Goal: Information Seeking & Learning: Compare options

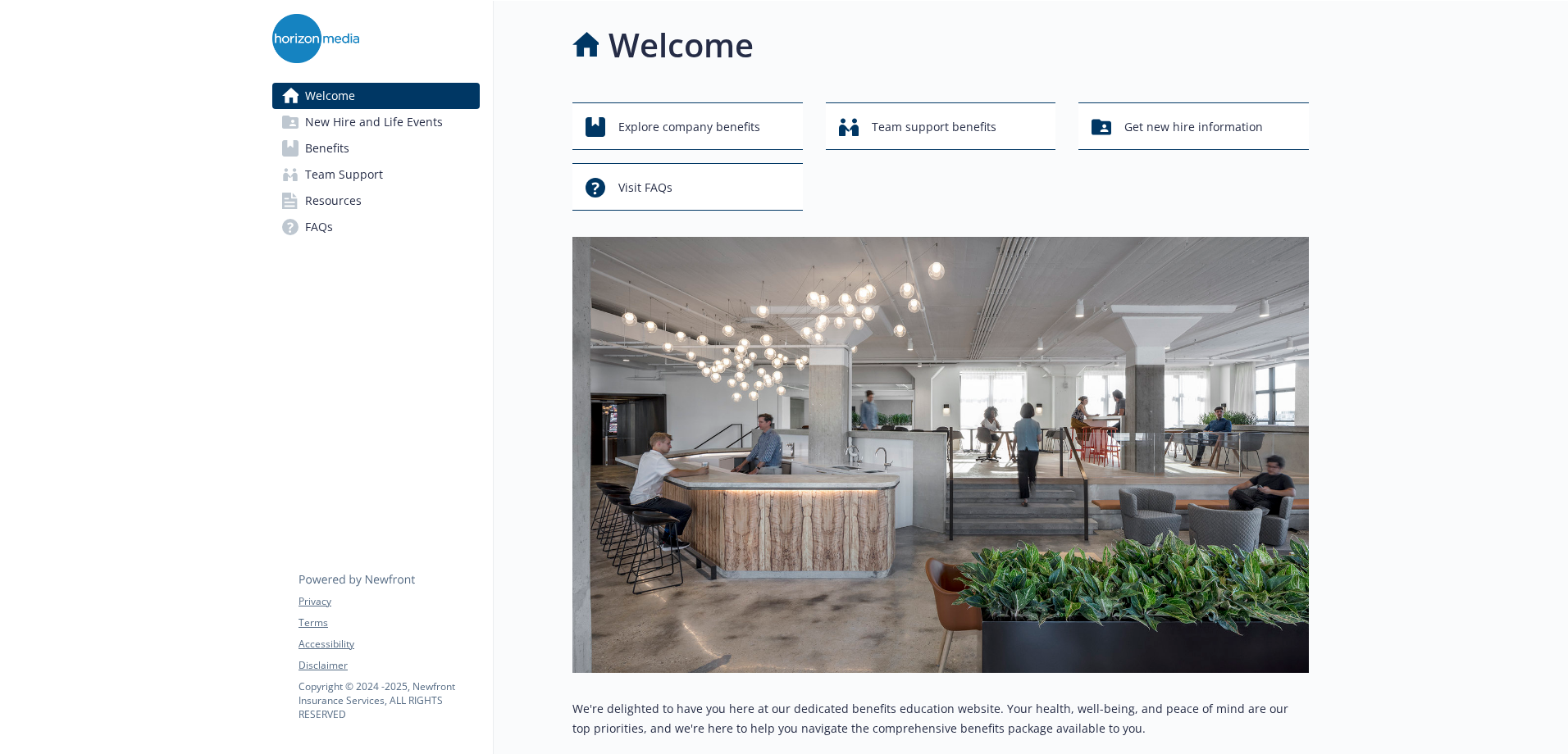
click at [310, 147] on span "Benefits" at bounding box center [327, 148] width 44 height 26
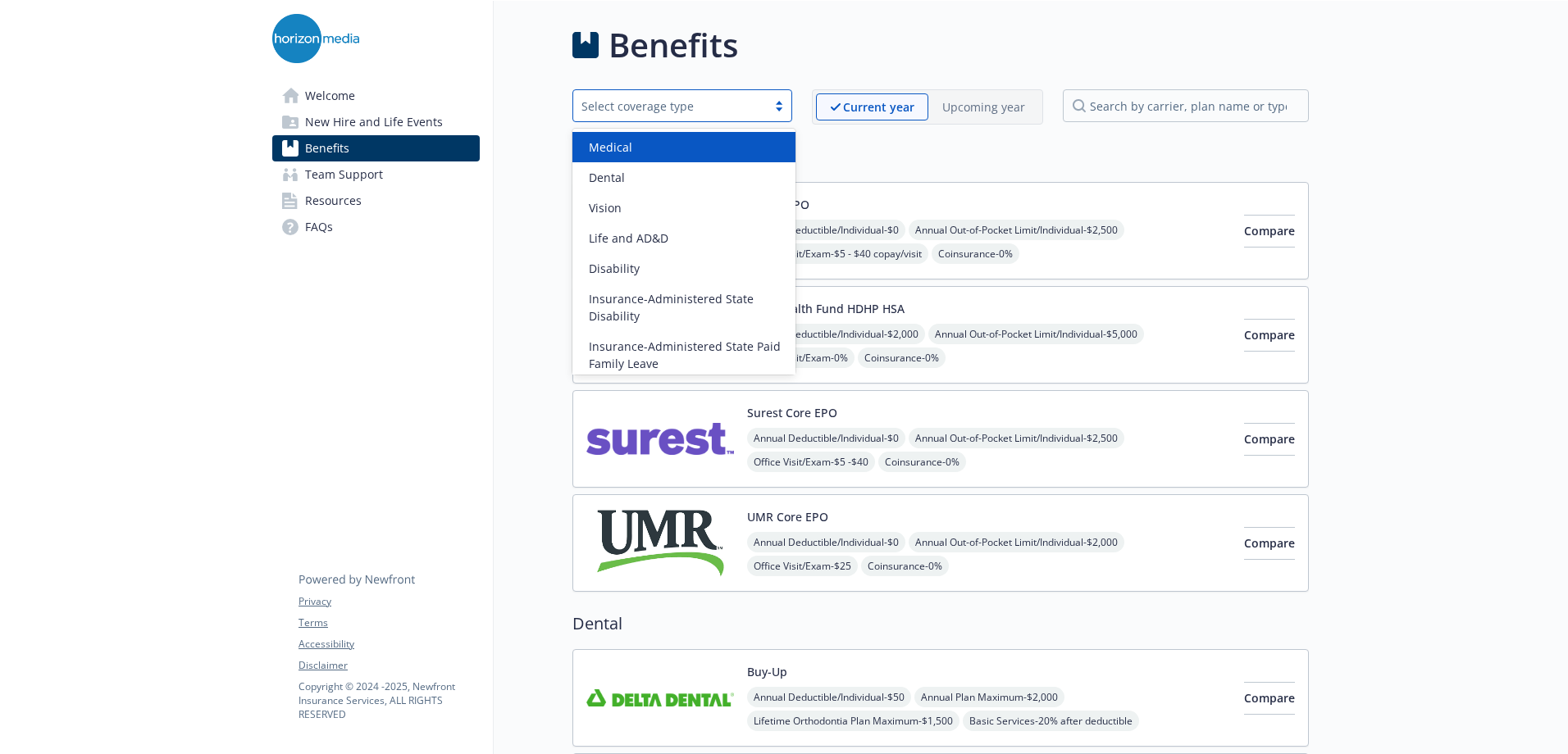
click at [696, 101] on div "Select coverage type" at bounding box center [669, 106] width 177 height 17
click at [646, 148] on div "Medical" at bounding box center [683, 146] width 203 height 17
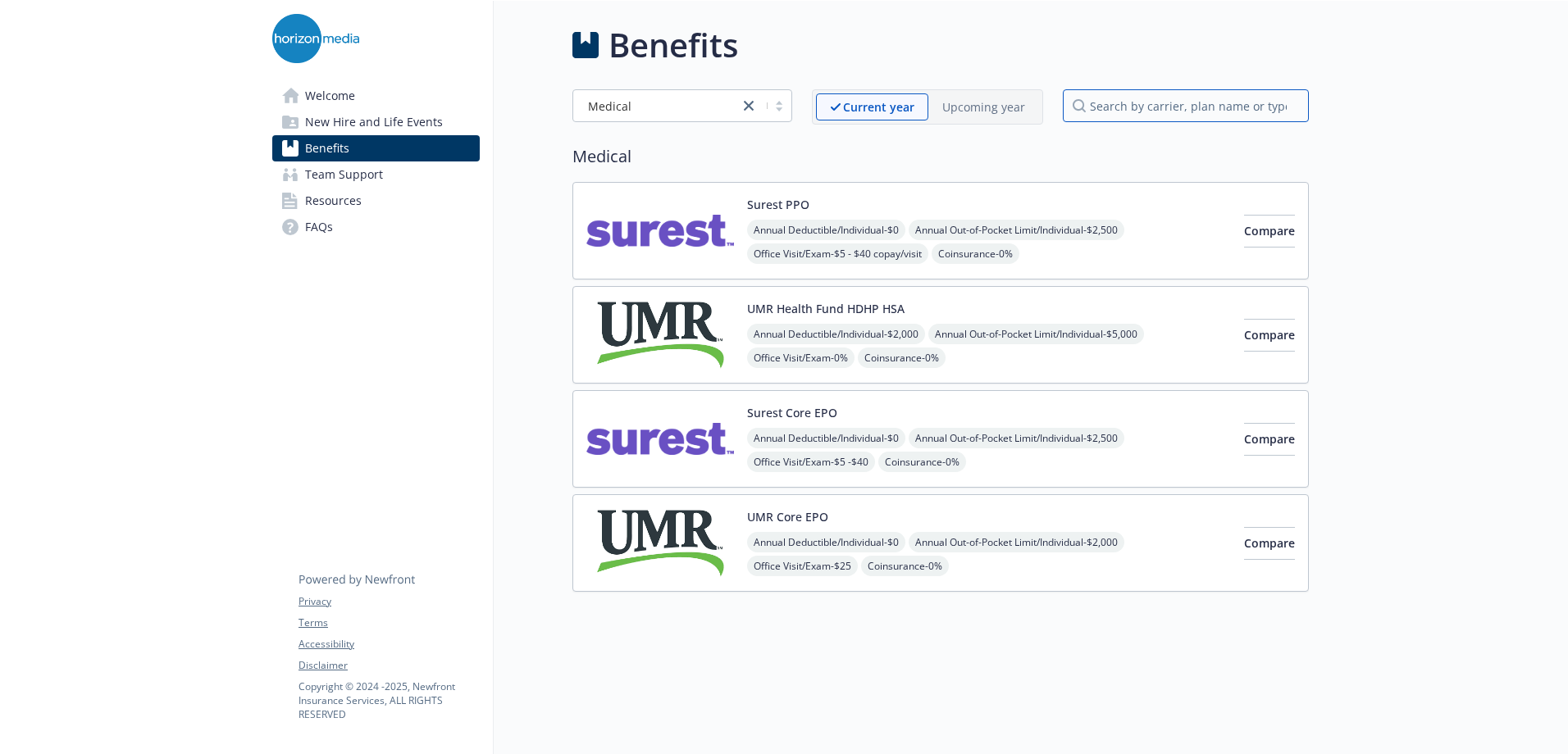
click at [1112, 111] on input "search by carrier, plan name or type" at bounding box center [1185, 106] width 246 height 33
click at [1244, 532] on button "Compare" at bounding box center [1269, 544] width 51 height 33
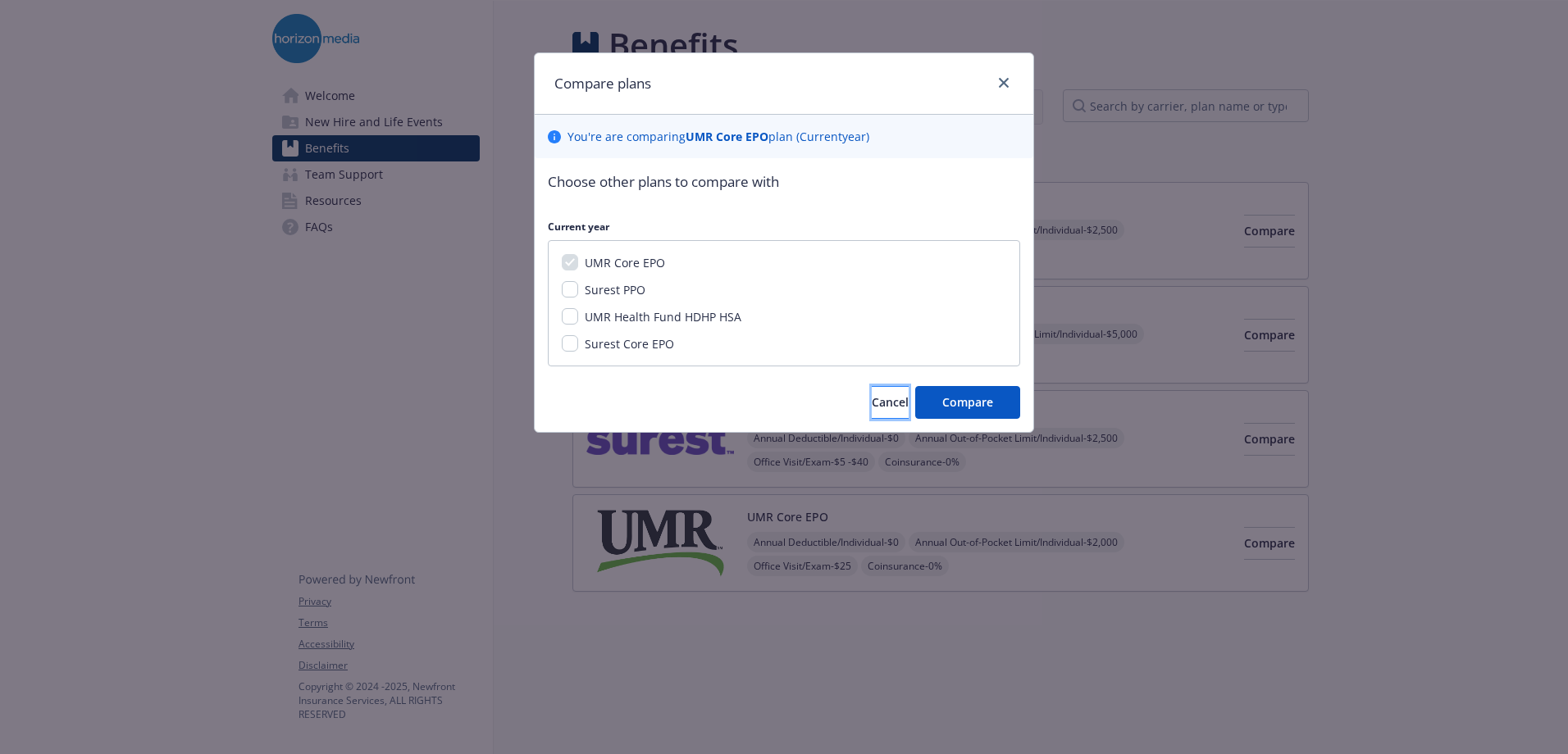
click at [872, 406] on span "Cancel" at bounding box center [890, 401] width 37 height 16
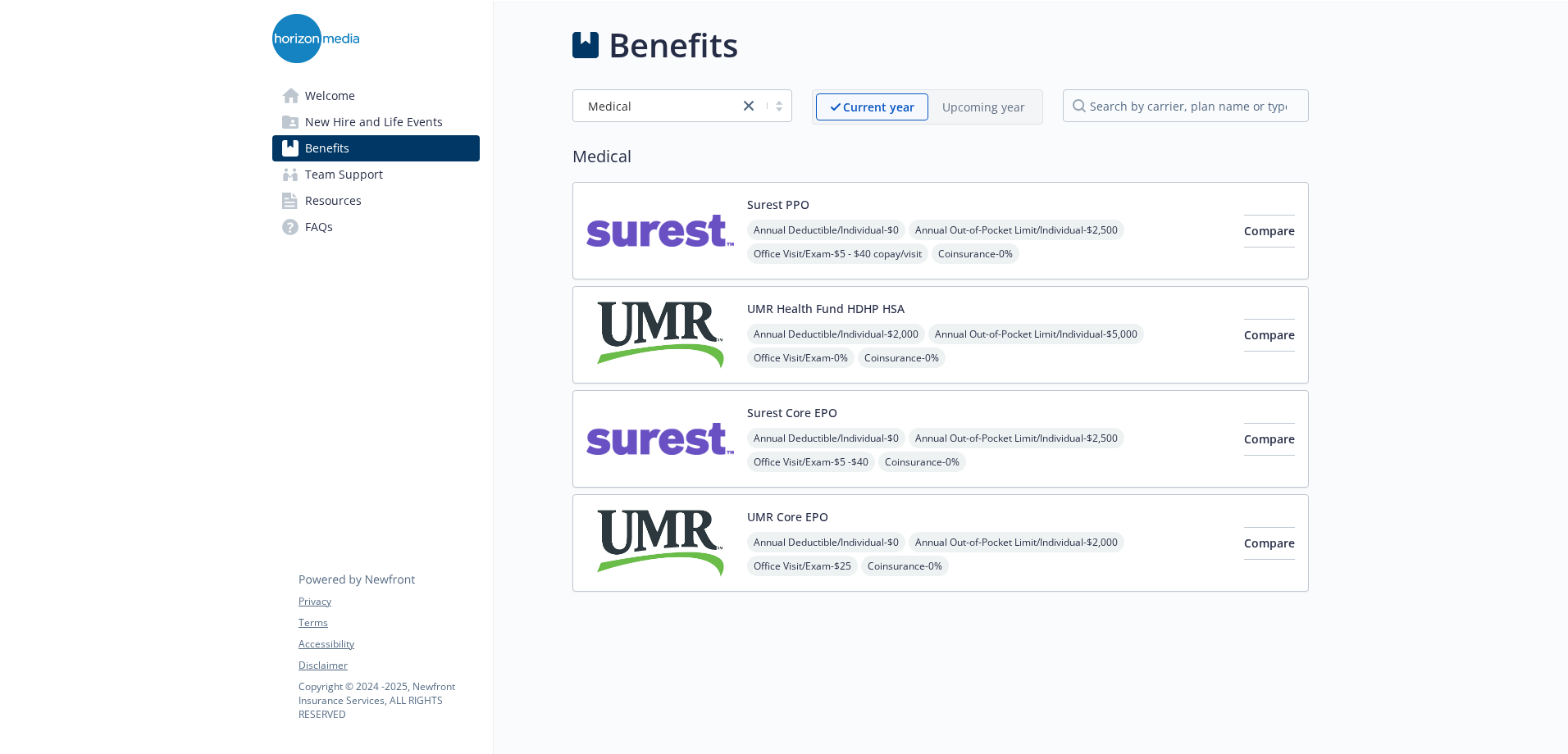
click at [329, 203] on span "Resources" at bounding box center [332, 201] width 56 height 26
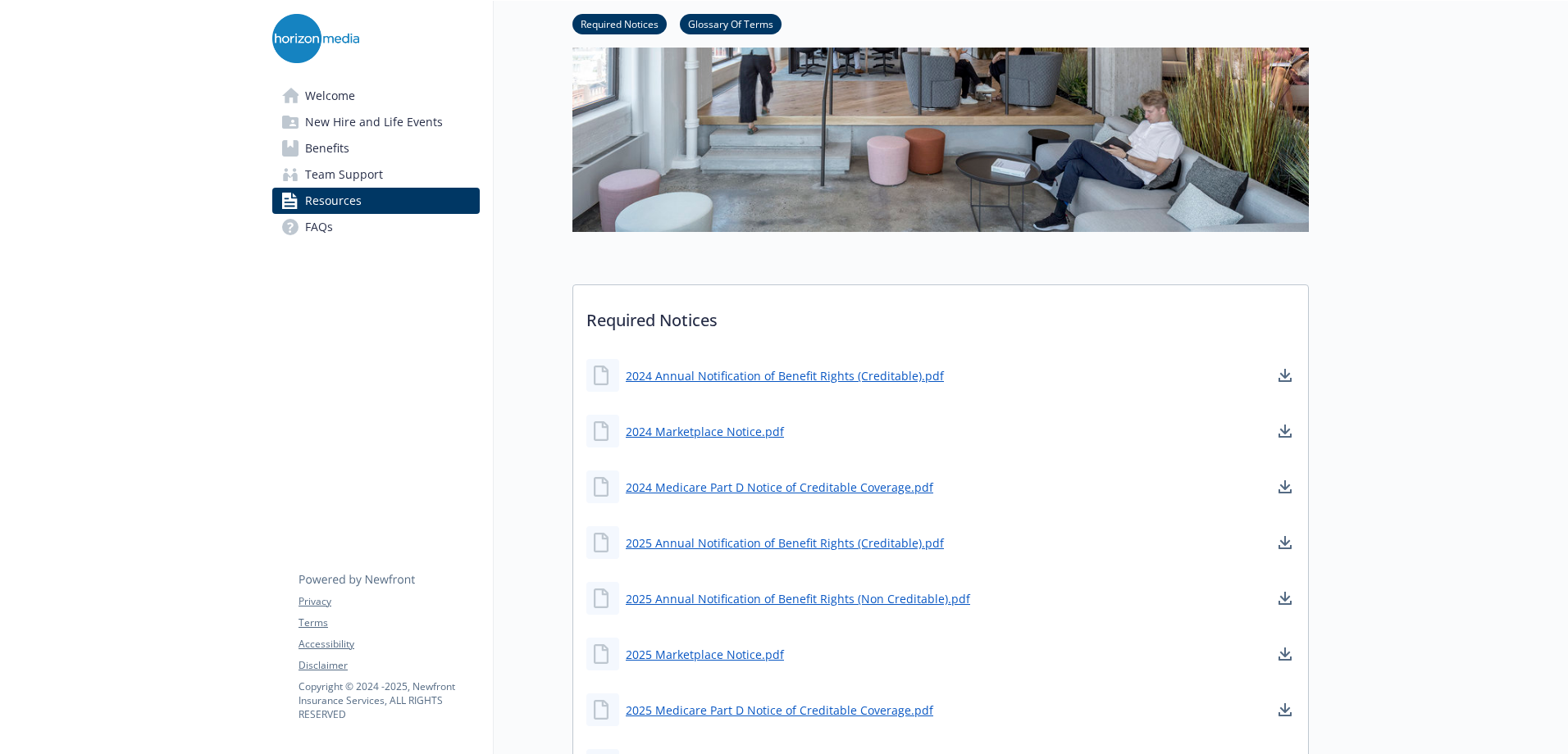
scroll to position [246, 0]
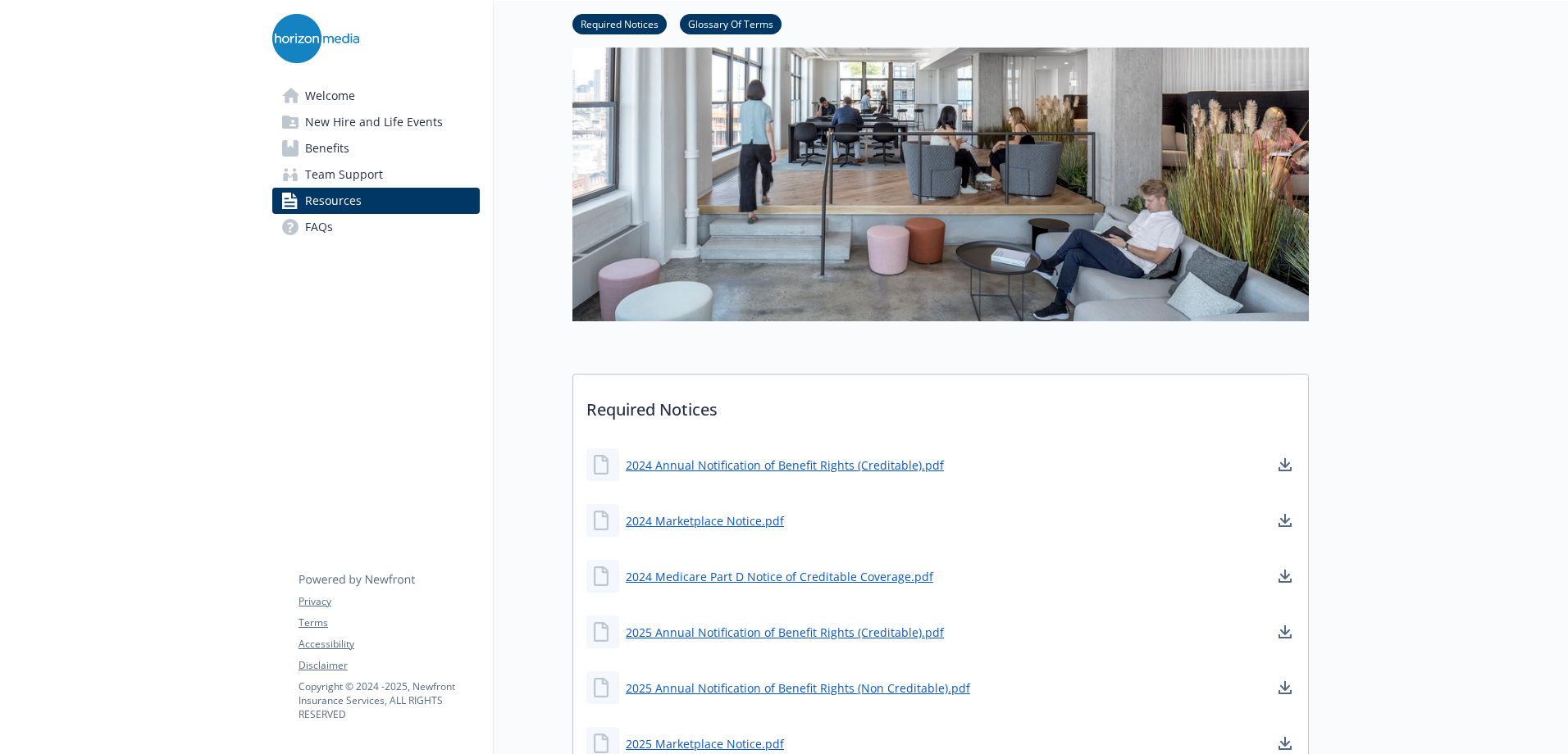
click at [295, 94] on icon at bounding box center [291, 95] width 18 height 16
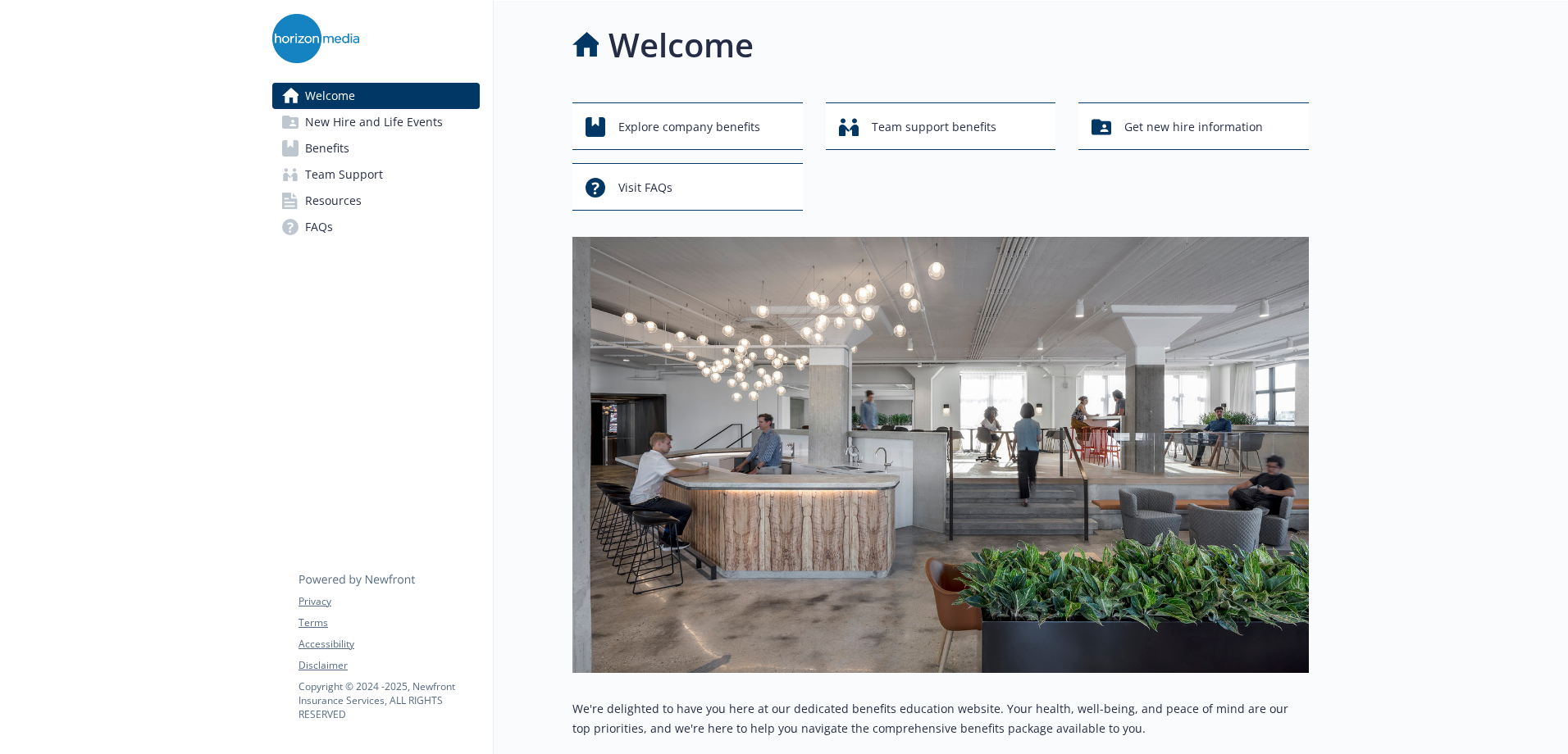
drag, startPoint x: 105, startPoint y: 0, endPoint x: 258, endPoint y: 66, distance: 166.6
click at [136, 50] on div at bounding box center [129, 600] width 259 height 1200
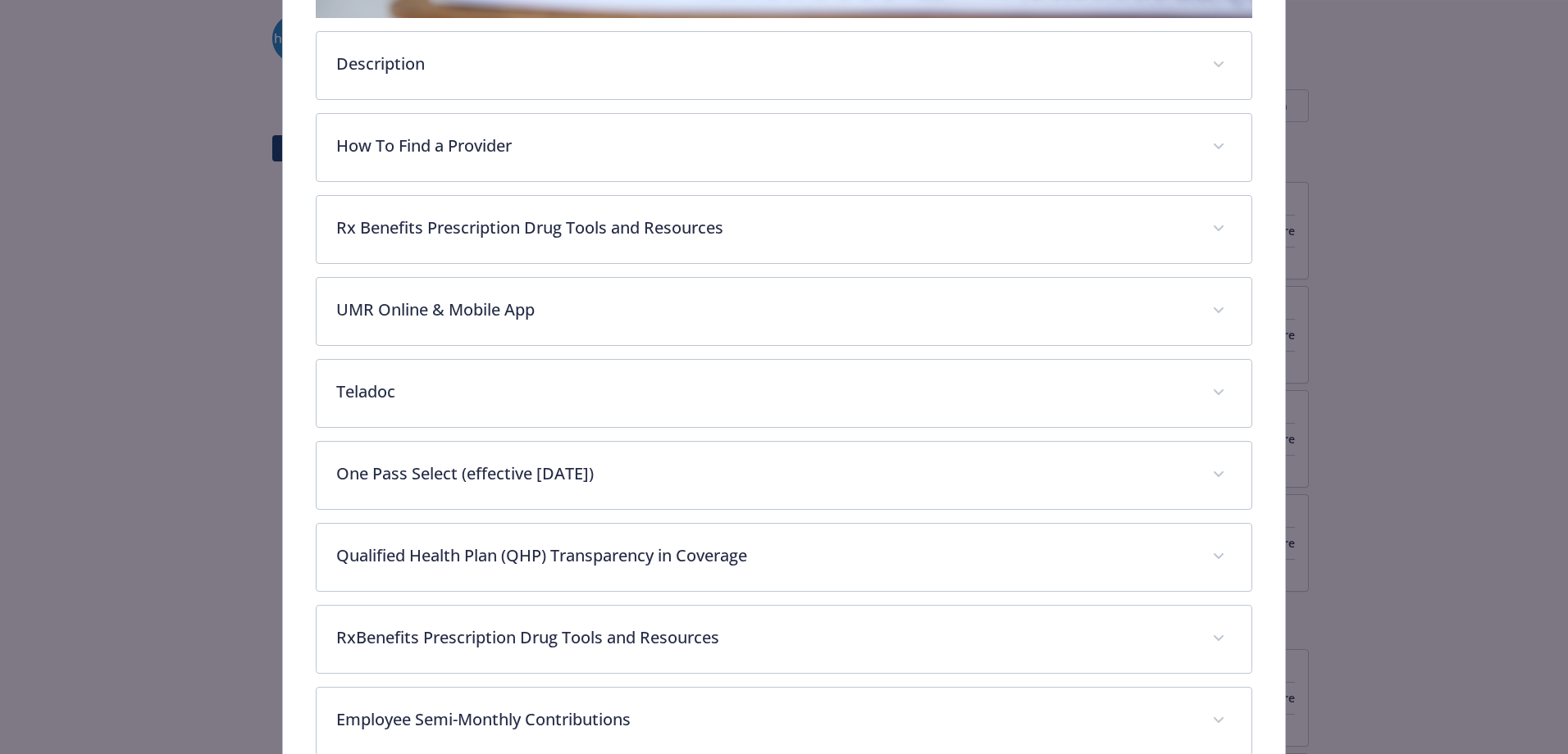
scroll to position [574, 0]
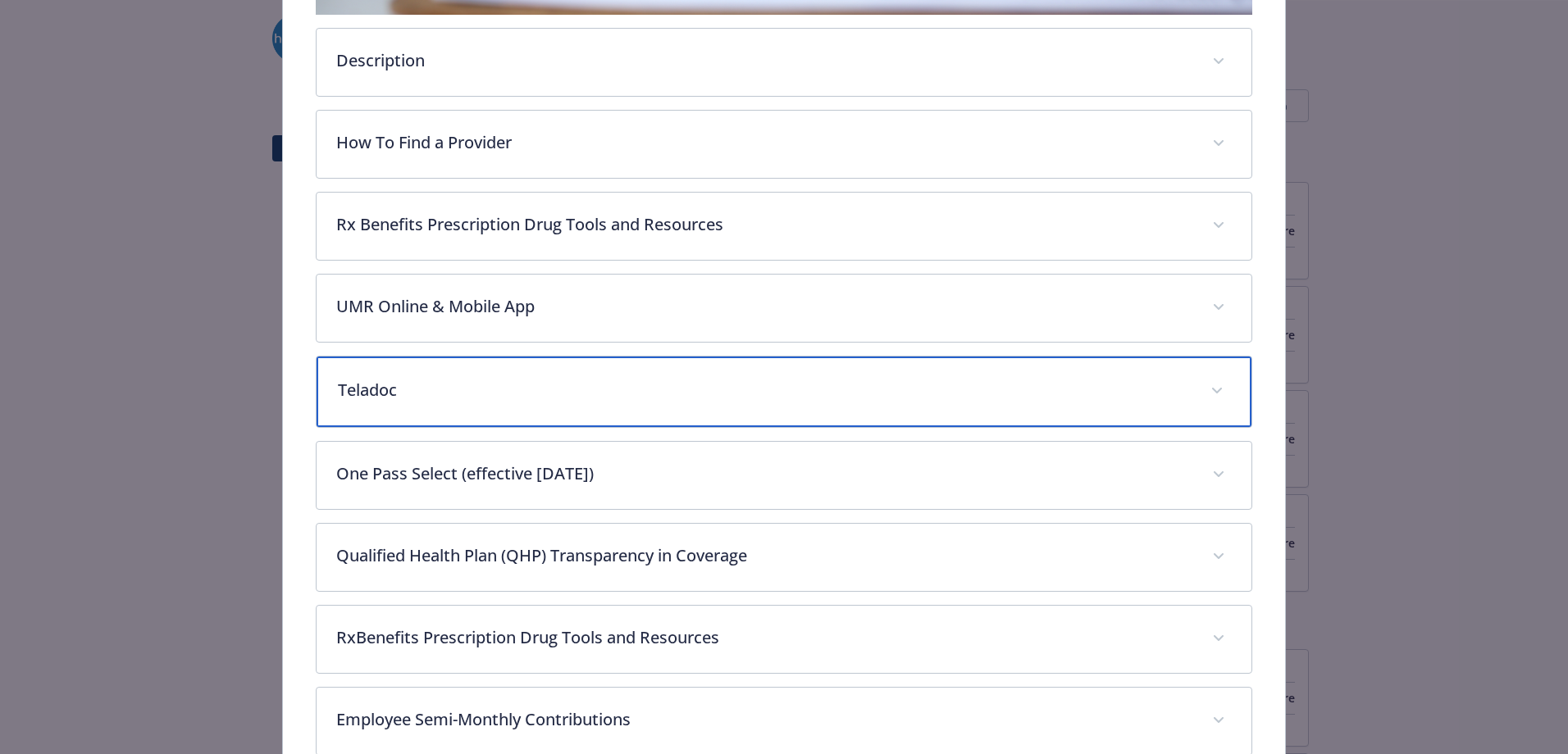
click at [436, 392] on p "Teladoc" at bounding box center [764, 390] width 853 height 25
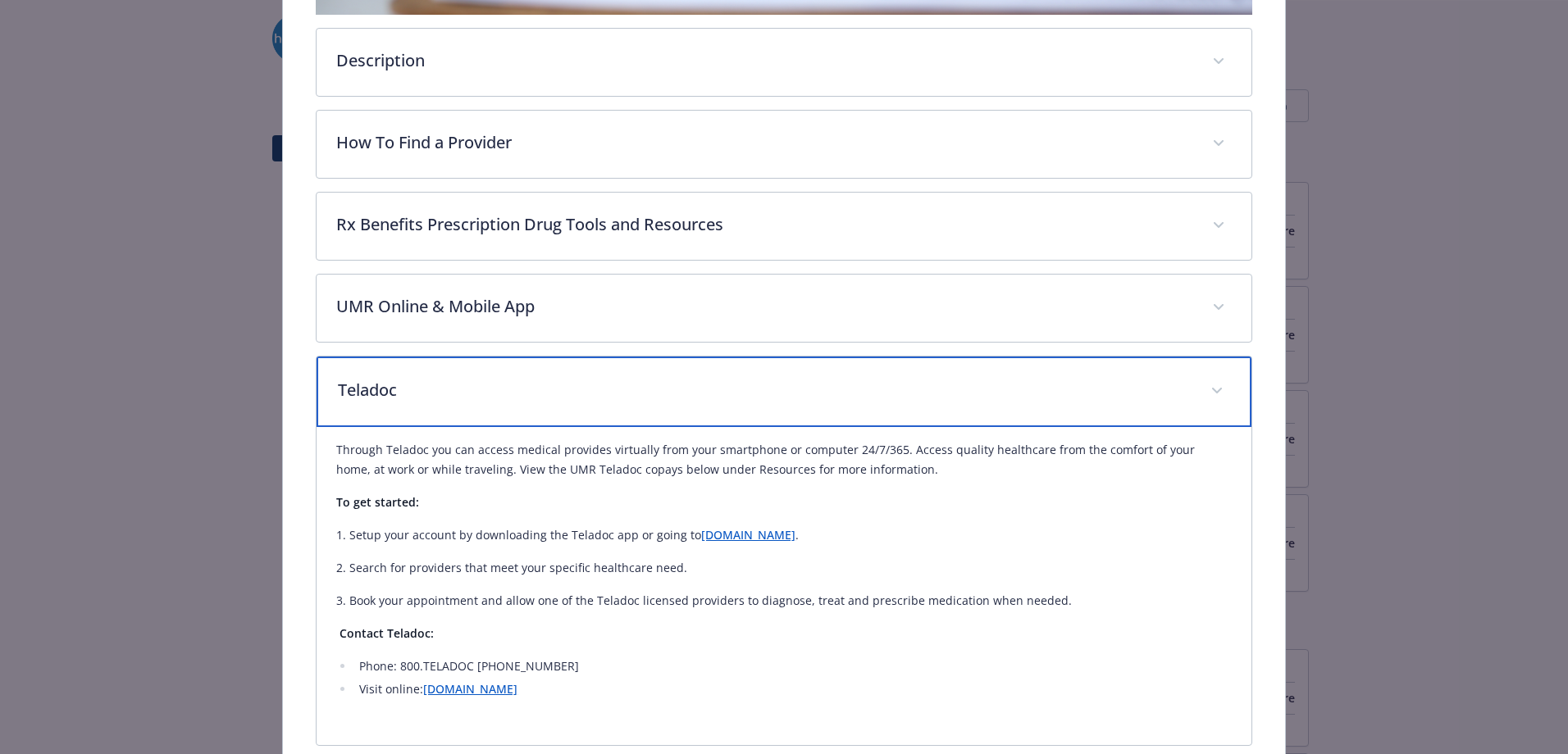
scroll to position [655, 0]
